Goal: Information Seeking & Learning: Learn about a topic

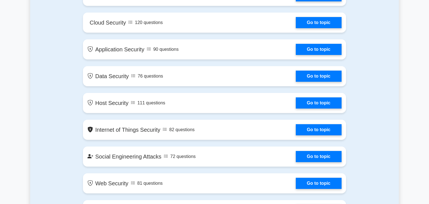
scroll to position [620, 0]
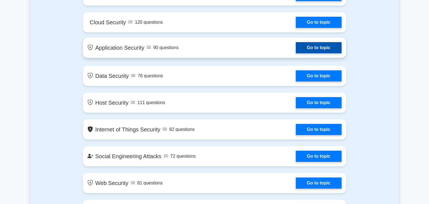
click at [327, 51] on link "Go to topic" at bounding box center [319, 47] width 46 height 11
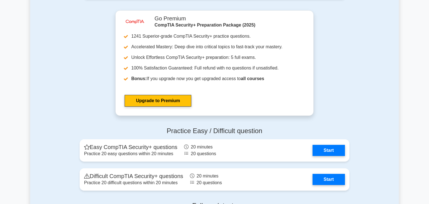
scroll to position [1002, 0]
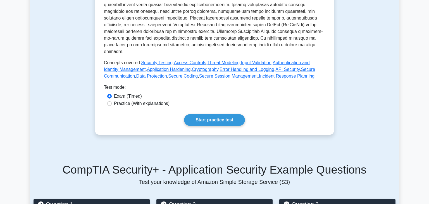
scroll to position [218, 0]
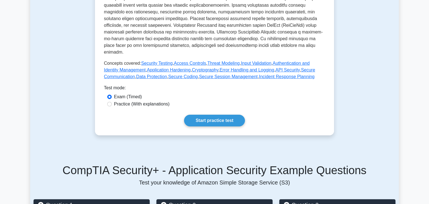
click at [111, 101] on div "Practice (With explanations)" at bounding box center [214, 104] width 214 height 7
click at [111, 102] on input "Practice (With explanations)" at bounding box center [109, 104] width 4 height 4
radio input "true"
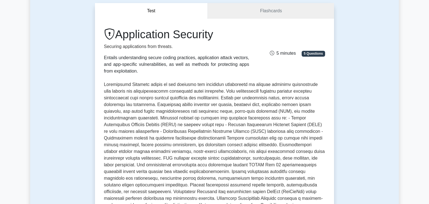
scroll to position [53, 0]
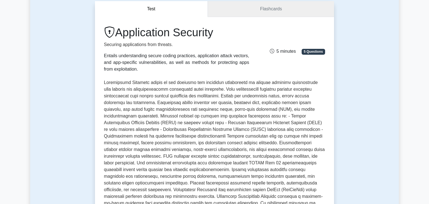
click at [267, 16] on link "Flashcards" at bounding box center [271, 9] width 126 height 16
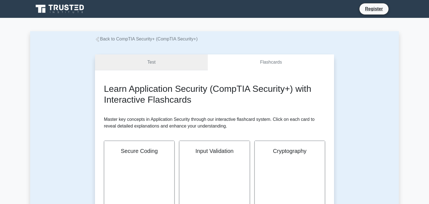
click at [178, 68] on link "Test" at bounding box center [151, 62] width 113 height 16
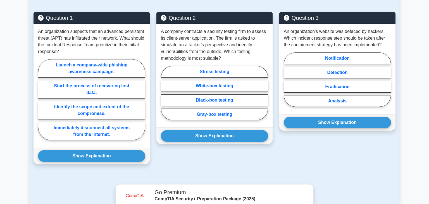
scroll to position [404, 0]
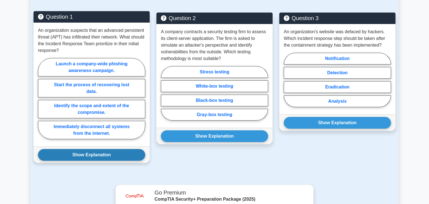
click at [124, 149] on button "Show Explanation" at bounding box center [91, 155] width 107 height 12
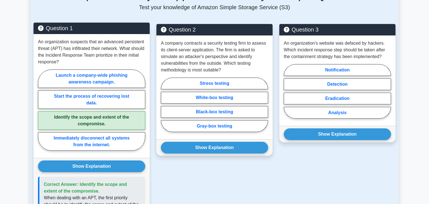
scroll to position [392, 0]
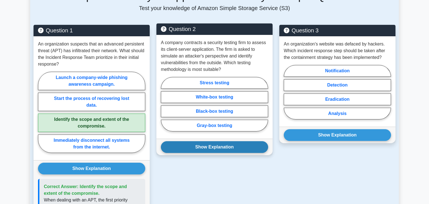
click at [189, 141] on button "Show Explanation" at bounding box center [214, 147] width 107 height 12
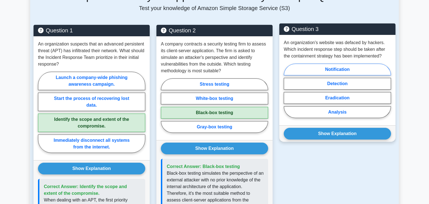
click at [341, 66] on label "Notification" at bounding box center [337, 70] width 107 height 12
click at [287, 91] on input "Notification" at bounding box center [286, 93] width 4 height 4
radio input "true"
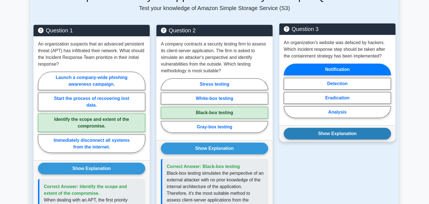
click at [343, 128] on button "Show Explanation" at bounding box center [337, 134] width 107 height 12
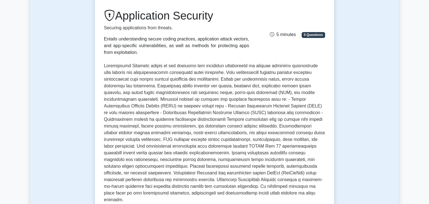
scroll to position [66, 0]
